Goal: Information Seeking & Learning: Check status

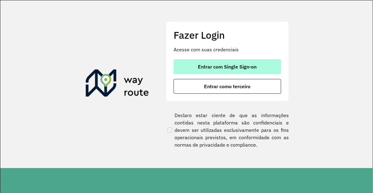
click at [225, 68] on span "Entrar com Single Sign-on" at bounding box center [227, 66] width 59 height 5
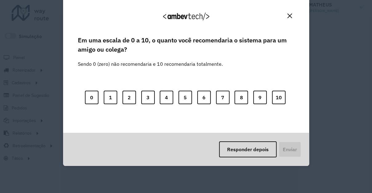
click at [289, 11] on button "Close" at bounding box center [290, 16] width 10 height 10
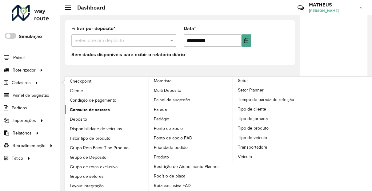
click at [93, 107] on span "Consulta de setores" at bounding box center [90, 110] width 40 height 6
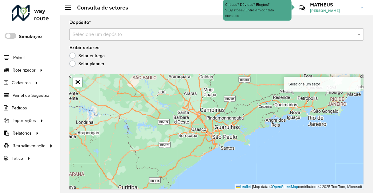
click at [253, 26] on div "Depósito * Selecione um depósito" at bounding box center [217, 30] width 295 height 20
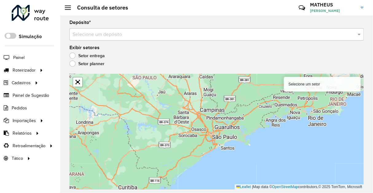
click at [198, 38] on div "Selecione um depósito" at bounding box center [217, 34] width 295 height 12
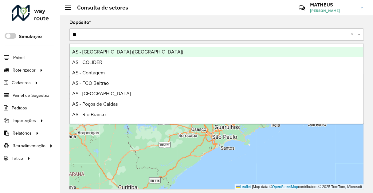
type input "*"
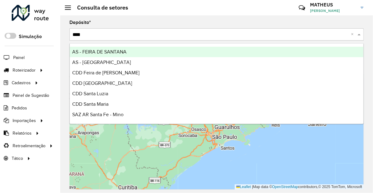
type input "*****"
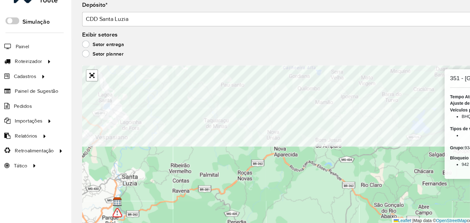
click at [179, 61] on formly-group "Depósito * Selecione um depósito × CDD Santa Luzia × Exibir setores Setor entre…" at bounding box center [265, 114] width 391 height 188
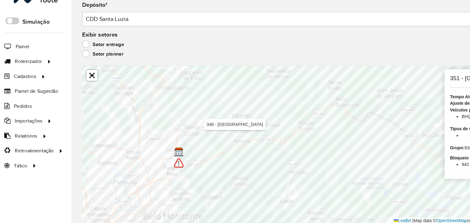
click at [188, 193] on div "Depósito * Selecione um depósito × CDD Santa Luzia × Exibir setores Setor entre…" at bounding box center [265, 119] width 410 height 208
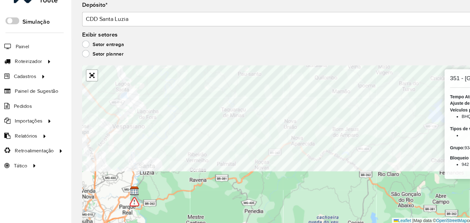
click at [161, 65] on formly-group "Depósito * Selecione um depósito × CDD Santa Luzia × Exibir setores Setor entre…" at bounding box center [265, 114] width 391 height 188
